Goal: Task Accomplishment & Management: Manage account settings

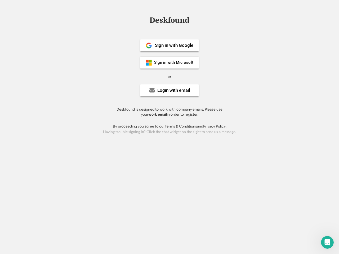
click at [170, 76] on div "or" at bounding box center [169, 76] width 3 height 5
click at [170, 21] on div "Deskfound" at bounding box center [169, 20] width 45 height 8
click at [145, 20] on div "Deskfound" at bounding box center [169, 21] width 339 height 10
click at [170, 21] on div "Deskfound" at bounding box center [169, 20] width 45 height 8
click at [170, 76] on div "or" at bounding box center [169, 76] width 3 height 5
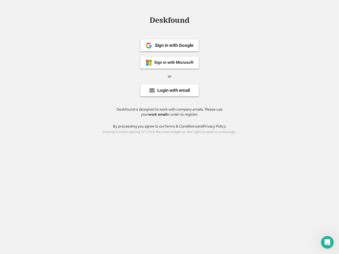
click at [170, 45] on div "Sign in with Google" at bounding box center [174, 45] width 38 height 5
click at [174, 45] on div "Sign in with Google" at bounding box center [174, 45] width 38 height 5
click at [149, 46] on img at bounding box center [149, 45] width 6 height 6
click at [170, 63] on div "Sign in with Microsoft" at bounding box center [173, 63] width 39 height 4
click at [174, 63] on div "Sign in with Microsoft" at bounding box center [173, 63] width 39 height 4
